Goal: Feedback & Contribution: Contribute content

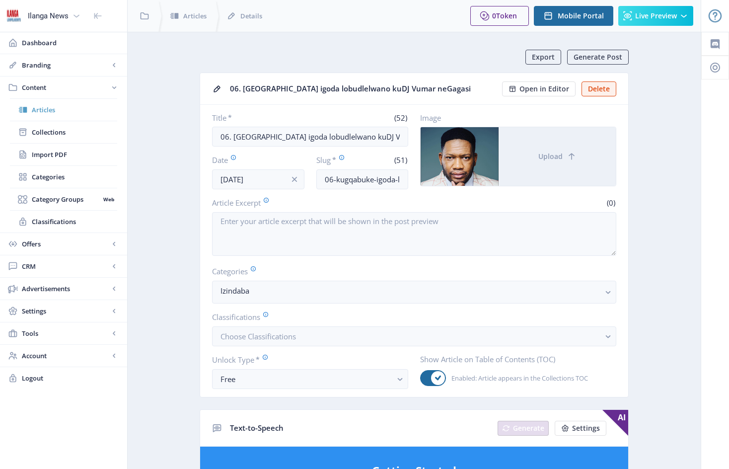
click at [50, 111] on span "Articles" at bounding box center [74, 110] width 85 height 10
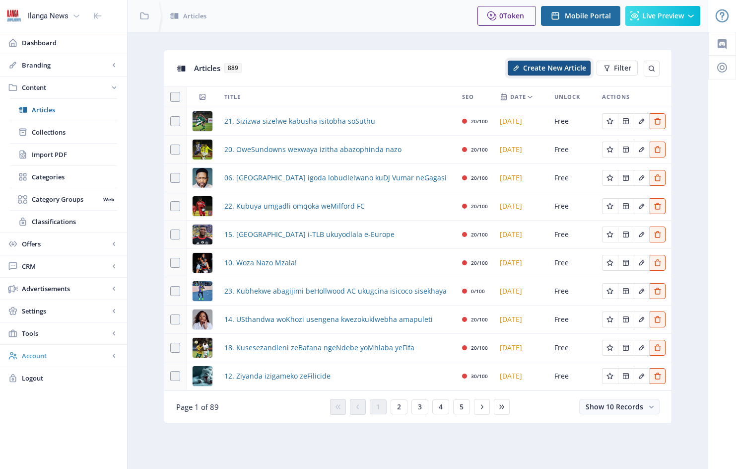
click at [550, 67] on span "Create New Article" at bounding box center [554, 68] width 63 height 8
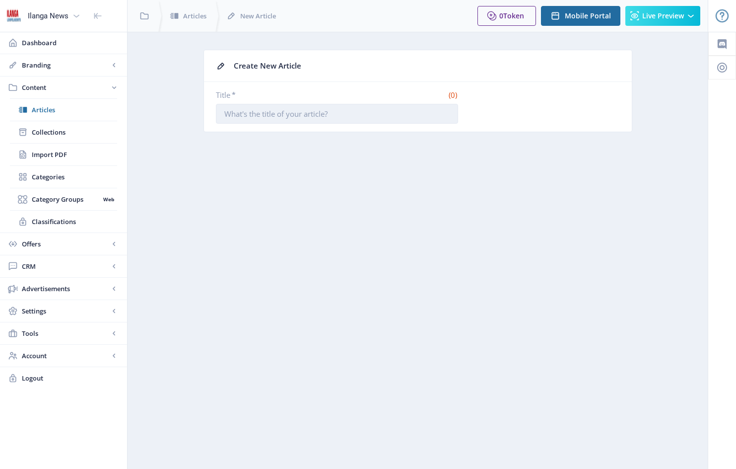
click at [225, 116] on input "Title *" at bounding box center [337, 114] width 242 height 20
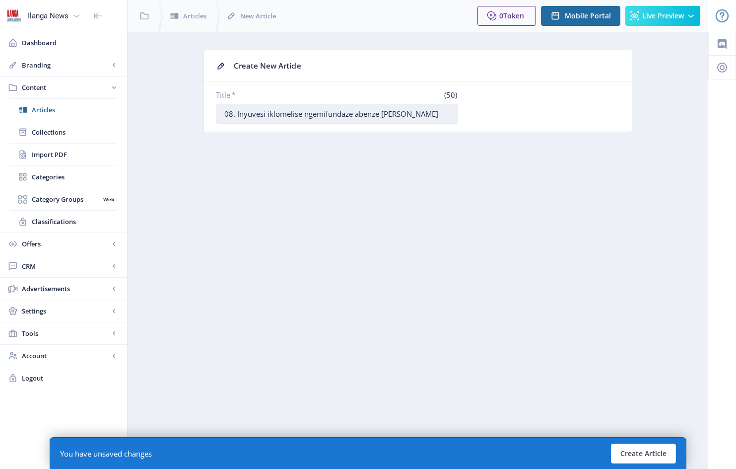
click at [379, 114] on input "08. Inyuvesi iklomelise ngemifundaze abenze [PERSON_NAME]" at bounding box center [337, 114] width 242 height 20
click at [420, 112] on input "08. Inyuvesi iklomelise ngemifundaze abaphasa [PERSON_NAME]" at bounding box center [337, 114] width 242 height 20
type input "08. Inyuvesi iklomelise ngemifundaze abaphasa [PERSON_NAME] eKZN"
click at [637, 454] on button "Create Article" at bounding box center [643, 453] width 65 height 20
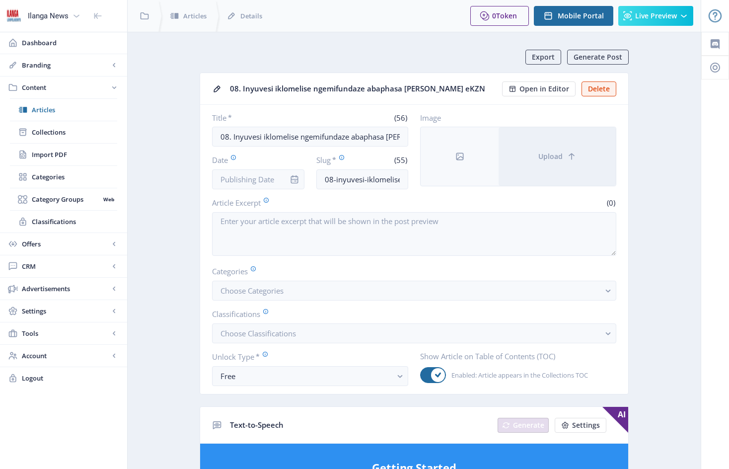
click at [286, 178] on div at bounding box center [295, 179] width 20 height 20
click at [295, 175] on icon "info" at bounding box center [294, 179] width 10 height 10
click at [280, 176] on input "Date" at bounding box center [258, 179] width 92 height 20
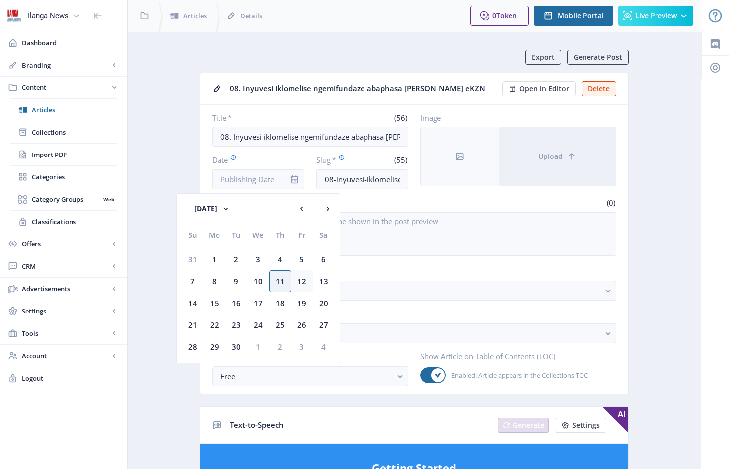
click at [302, 280] on div "12" at bounding box center [302, 281] width 22 height 22
type input "[DATE]"
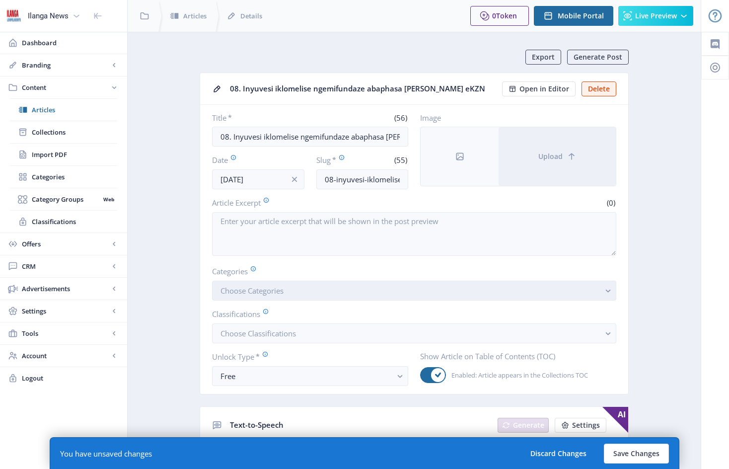
click at [301, 297] on button "Choose Categories" at bounding box center [414, 291] width 404 height 20
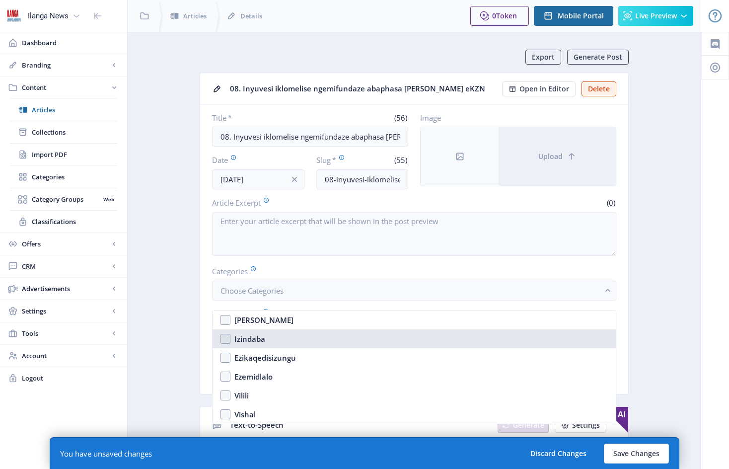
click at [225, 339] on nb-option "Izindaba" at bounding box center [414, 338] width 403 height 19
checkbox input "true"
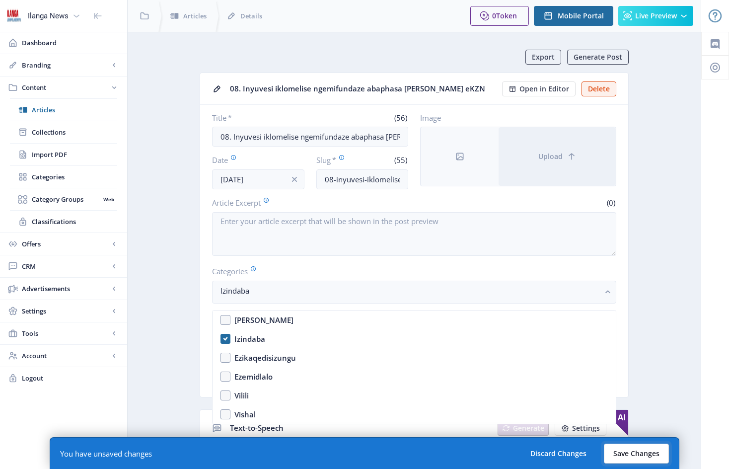
click at [640, 452] on button "Save Changes" at bounding box center [636, 453] width 65 height 20
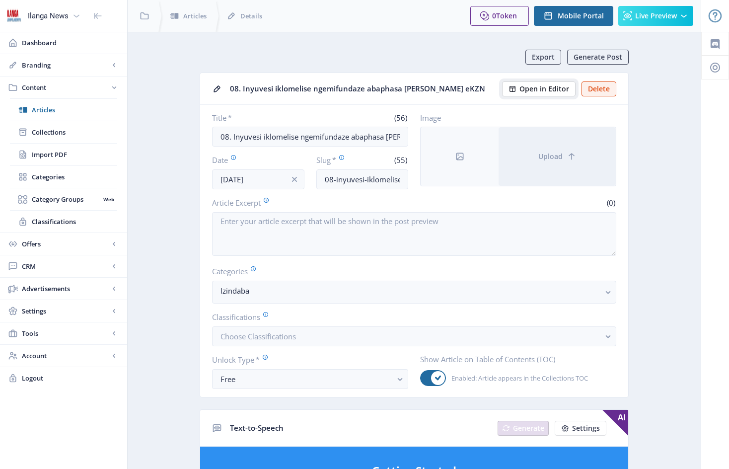
click at [533, 85] on span "Open in Editor" at bounding box center [544, 89] width 50 height 8
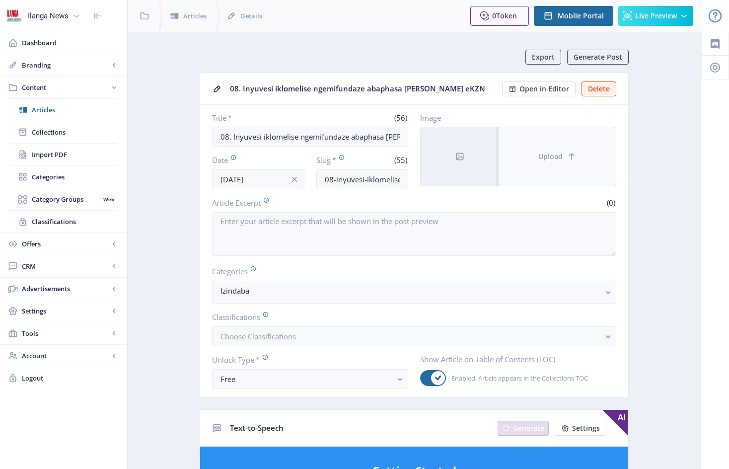
click at [529, 145] on button "Upload" at bounding box center [557, 156] width 117 height 59
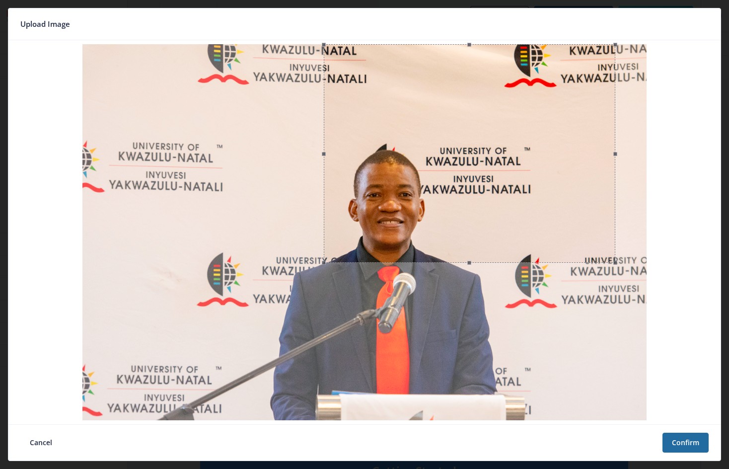
drag, startPoint x: 113, startPoint y: 234, endPoint x: 324, endPoint y: 232, distance: 210.5
click at [324, 232] on span at bounding box center [323, 154] width 11 height 208
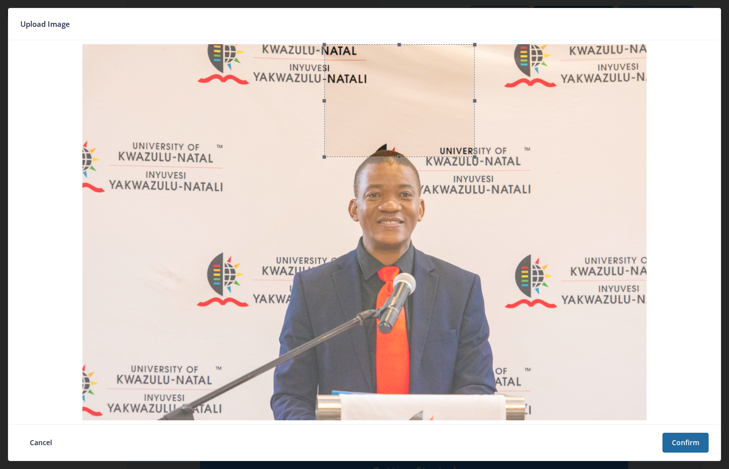
drag, startPoint x: 504, startPoint y: 175, endPoint x: 478, endPoint y: 179, distance: 27.1
click at [478, 179] on div at bounding box center [364, 232] width 704 height 376
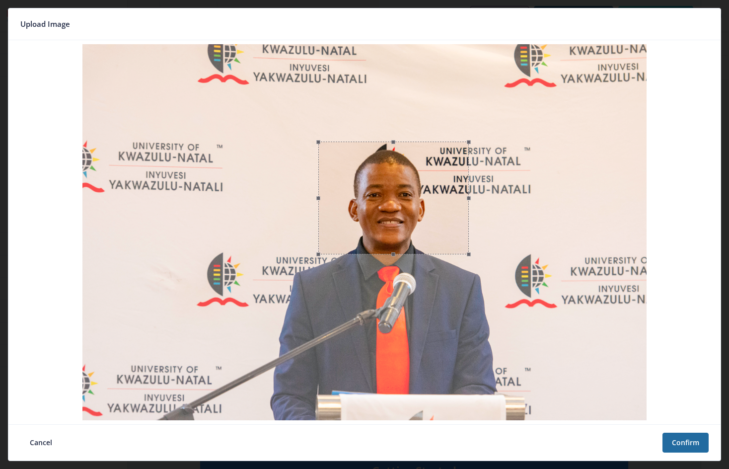
drag, startPoint x: 438, startPoint y: 115, endPoint x: 433, endPoint y: 209, distance: 94.0
click at [433, 209] on div at bounding box center [393, 198] width 150 height 113
drag, startPoint x: 394, startPoint y: 143, endPoint x: 396, endPoint y: 132, distance: 10.6
click at [396, 132] on span at bounding box center [400, 131] width 153 height 11
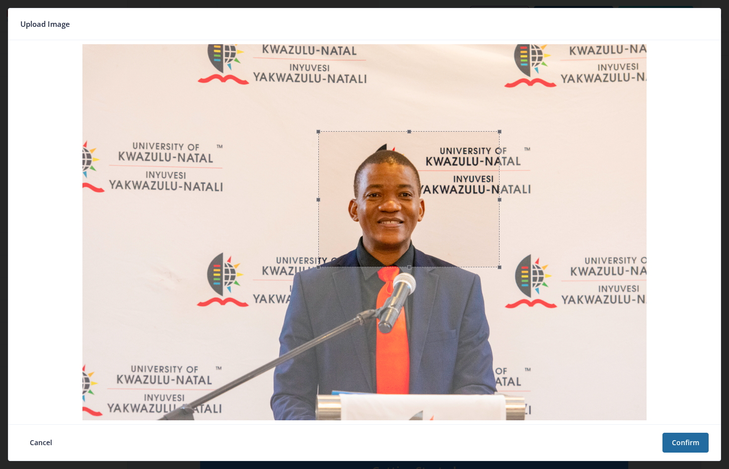
drag, startPoint x: 399, startPoint y: 254, endPoint x: 398, endPoint y: 267, distance: 12.9
click at [398, 267] on span at bounding box center [409, 267] width 170 height 11
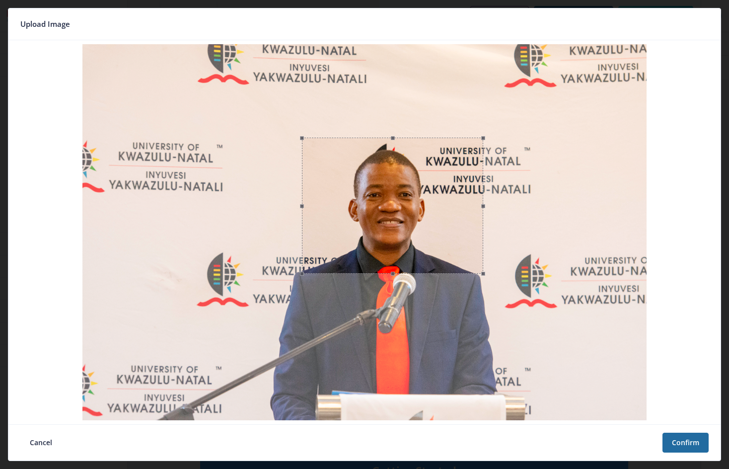
drag, startPoint x: 443, startPoint y: 232, endPoint x: 430, endPoint y: 236, distance: 13.0
click at [430, 236] on div at bounding box center [392, 206] width 181 height 136
click at [694, 442] on button "Confirm" at bounding box center [685, 442] width 46 height 20
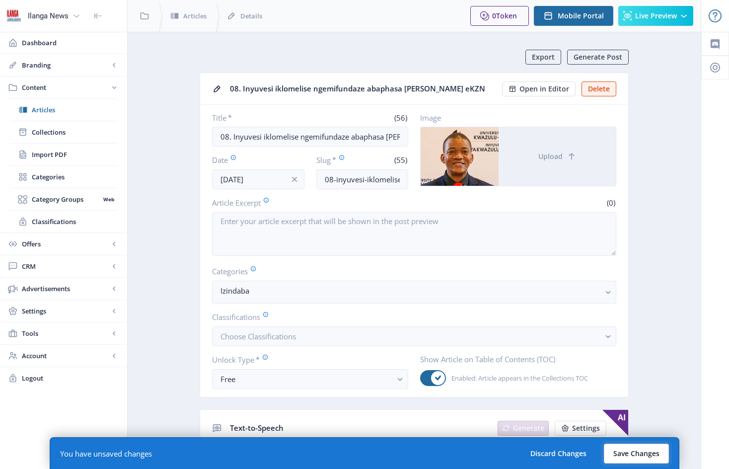
click at [637, 454] on button "Save Changes" at bounding box center [636, 453] width 65 height 20
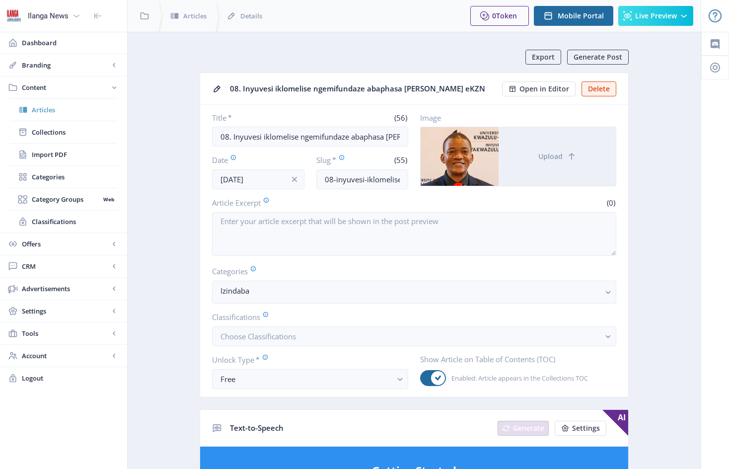
click at [47, 112] on span "Articles" at bounding box center [74, 110] width 85 height 10
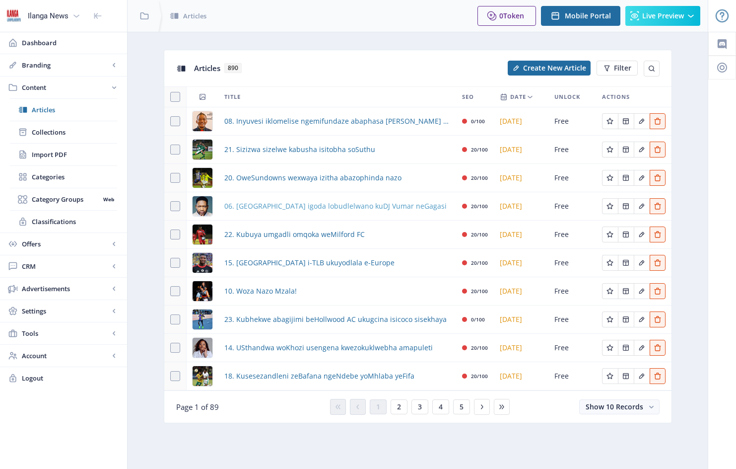
click at [335, 207] on span "06. [GEOGRAPHIC_DATA] igoda lobudlelwano kuDJ Vumar neGagasi" at bounding box center [335, 206] width 222 height 12
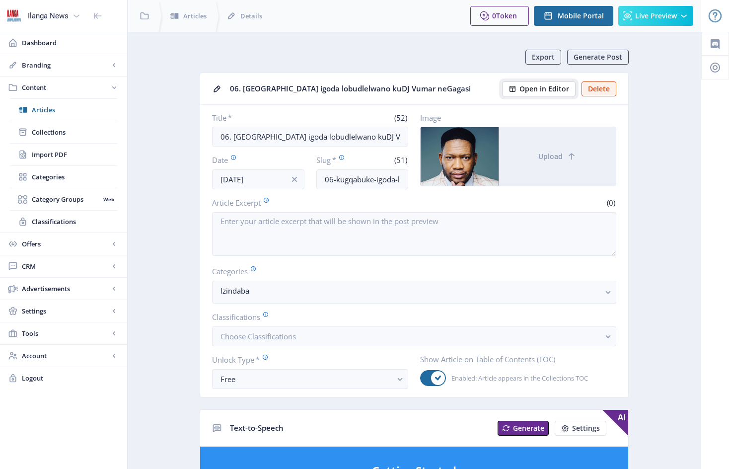
click at [557, 90] on span "Open in Editor" at bounding box center [544, 89] width 50 height 8
click at [44, 109] on span "Articles" at bounding box center [74, 110] width 85 height 10
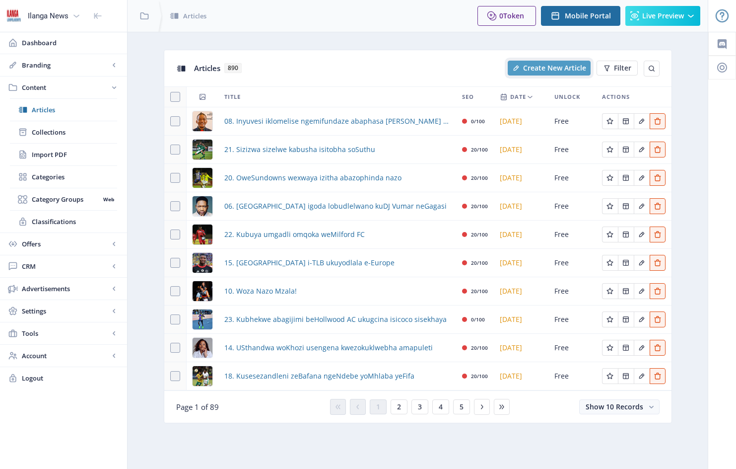
click at [560, 66] on span "Create New Article" at bounding box center [554, 68] width 63 height 8
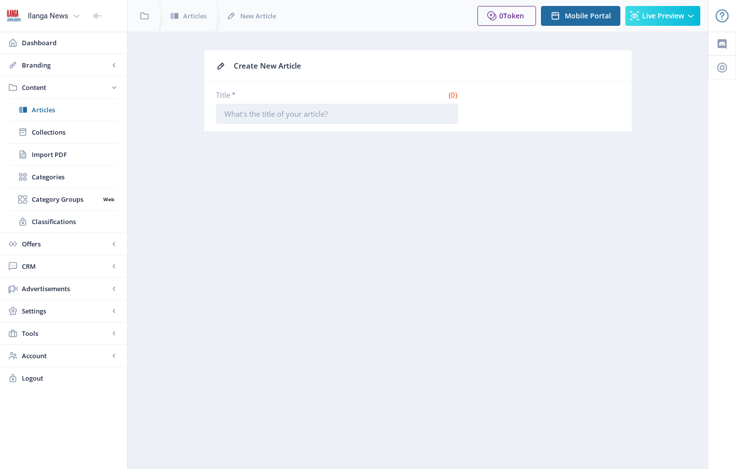
click at [225, 114] on input "Title *" at bounding box center [337, 114] width 242 height 20
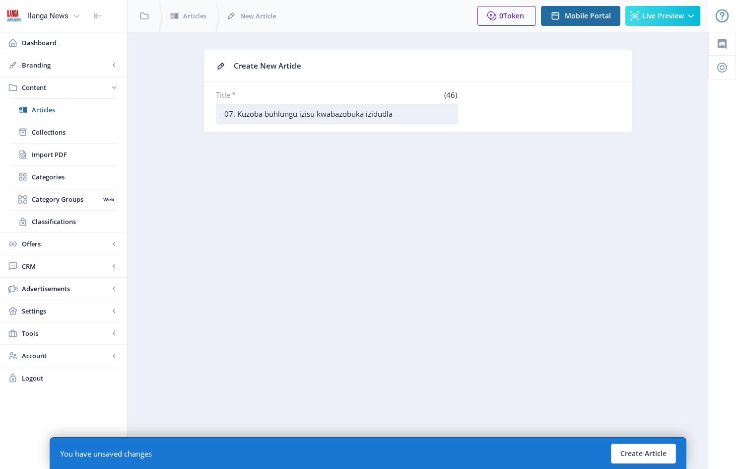
click at [346, 112] on input "07. Kuzoba buhlungu izisu kwabazobuka izidudla" at bounding box center [337, 114] width 242 height 20
click at [340, 113] on input "07. Kuzoba buhlungu izisu kubuka izidudla" at bounding box center [337, 114] width 242 height 20
click at [340, 111] on input "07. Kuzoba buhlungu izisu kubuka izidudla" at bounding box center [337, 114] width 242 height 20
click at [384, 114] on input "07. Kuzoba buhlungu izisu kubukwa izidudla" at bounding box center [337, 114] width 242 height 20
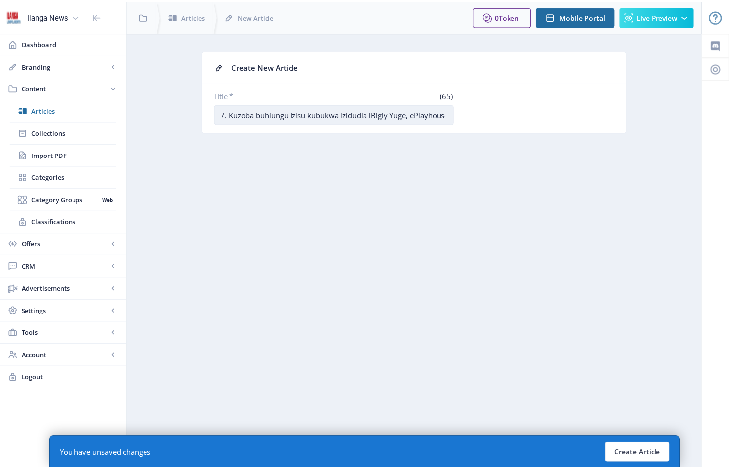
scroll to position [0, 10]
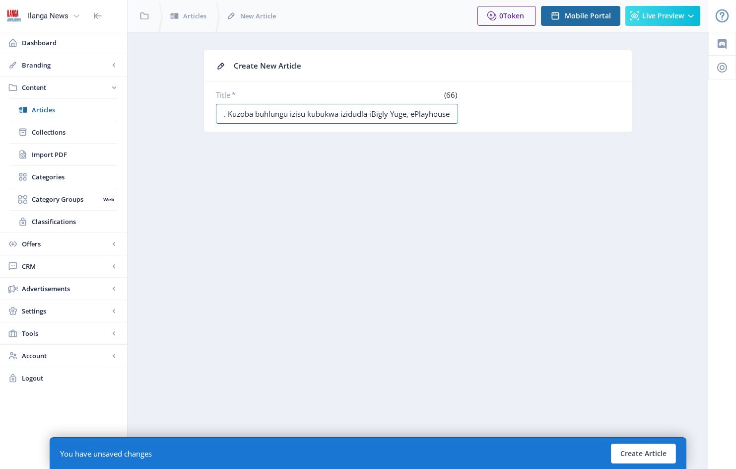
type input "07. Kuzoba buhlungu izisu kubukwa izidudla iBigly Yuge, ePlayhouse"
click at [649, 448] on button "Create Article" at bounding box center [643, 453] width 65 height 20
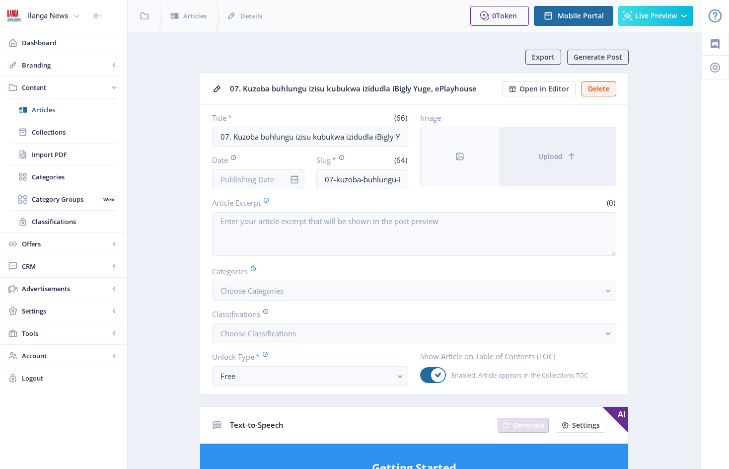
click at [285, 178] on div at bounding box center [295, 179] width 20 height 20
click at [274, 175] on input "Date" at bounding box center [258, 179] width 92 height 20
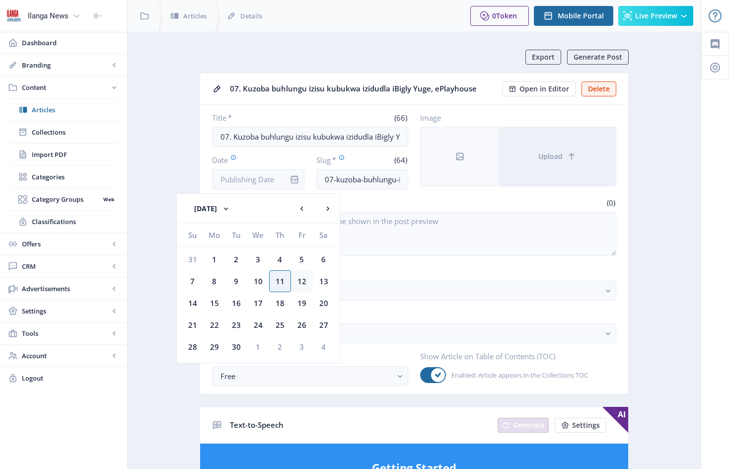
click at [302, 281] on div "12" at bounding box center [302, 281] width 22 height 22
type input "[DATE]"
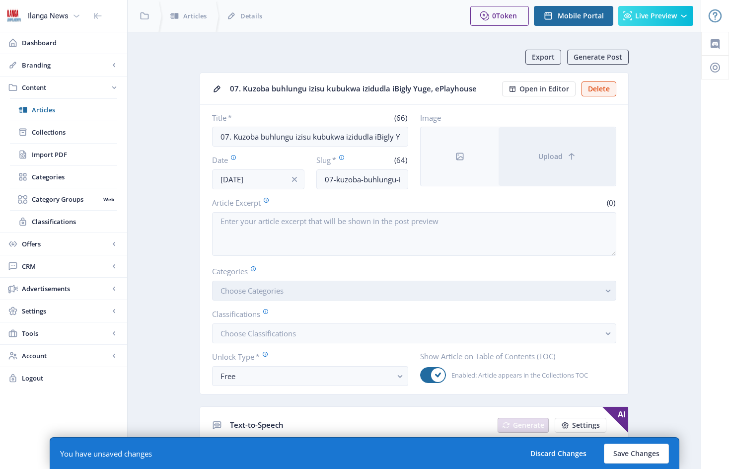
click at [304, 296] on button "Choose Categories" at bounding box center [414, 291] width 404 height 20
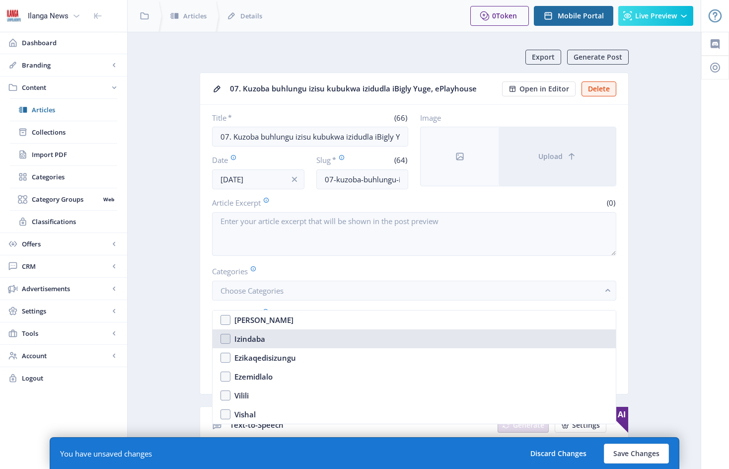
click at [228, 336] on nb-option "Izindaba" at bounding box center [414, 338] width 403 height 19
checkbox input "true"
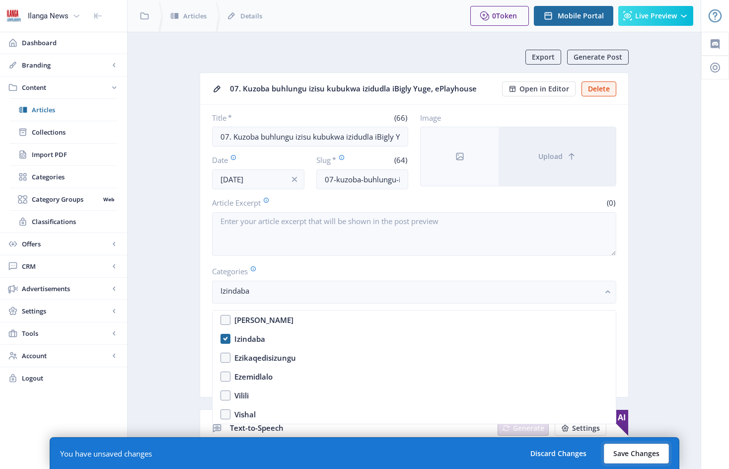
click at [622, 453] on button "Save Changes" at bounding box center [636, 453] width 65 height 20
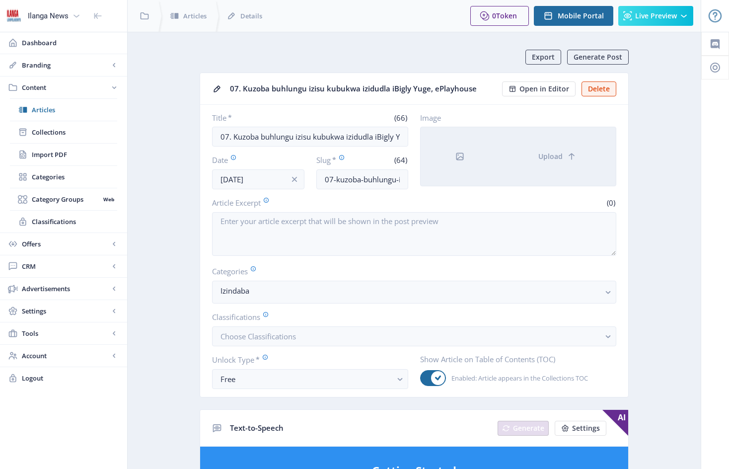
click at [469, 152] on div at bounding box center [460, 156] width 78 height 59
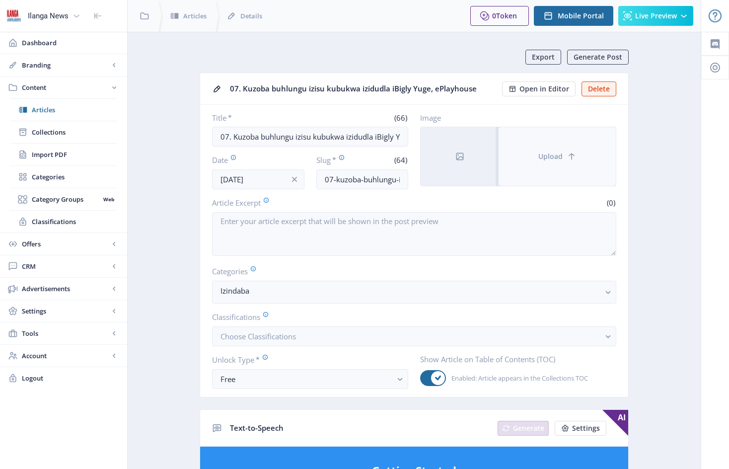
click at [551, 146] on button "Upload" at bounding box center [557, 156] width 117 height 59
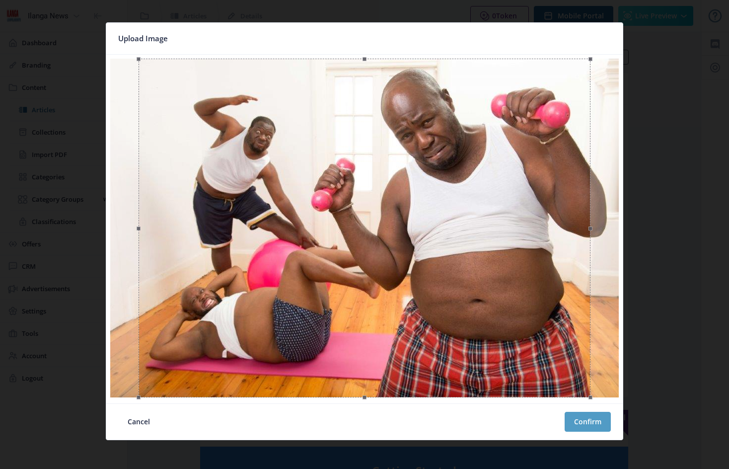
click at [594, 422] on button "Confirm" at bounding box center [588, 422] width 46 height 20
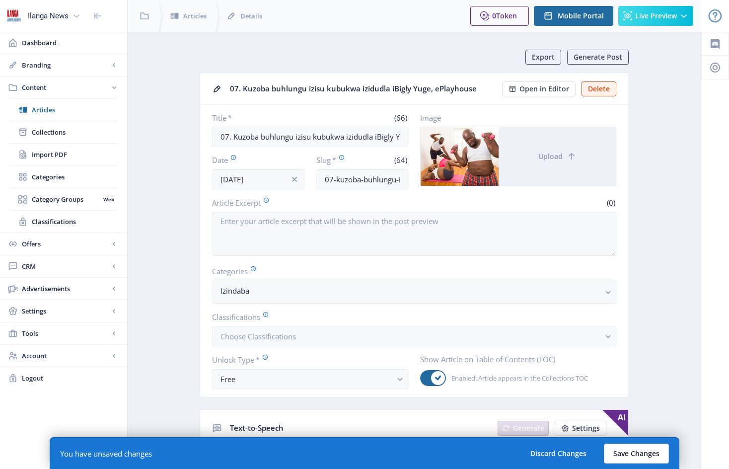
click at [647, 456] on button "Save Changes" at bounding box center [636, 453] width 65 height 20
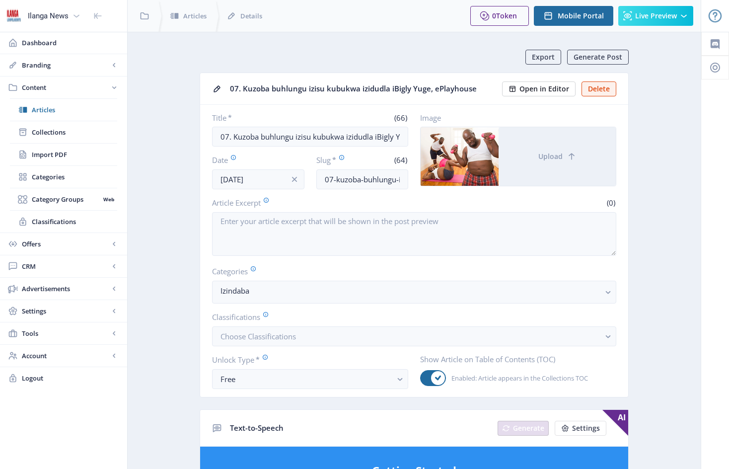
click at [550, 87] on span "Open in Editor" at bounding box center [544, 89] width 50 height 8
